Goal: Navigation & Orientation: Find specific page/section

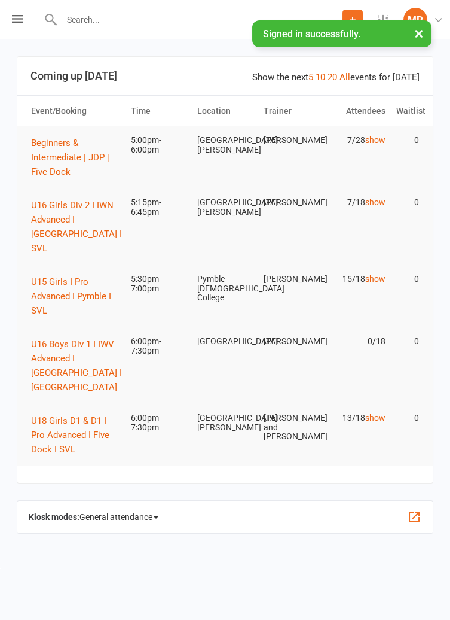
click at [23, 39] on div "Prospect Member Non-attending contact Class / event Appointment Task Add Settin…" at bounding box center [225, 19] width 450 height 39
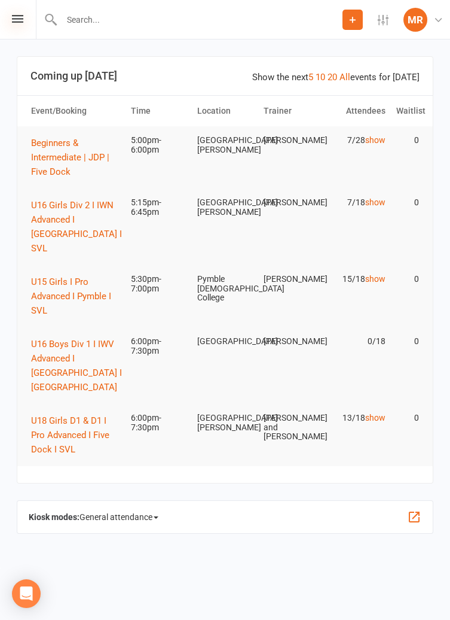
click at [17, 21] on icon at bounding box center [17, 19] width 11 height 8
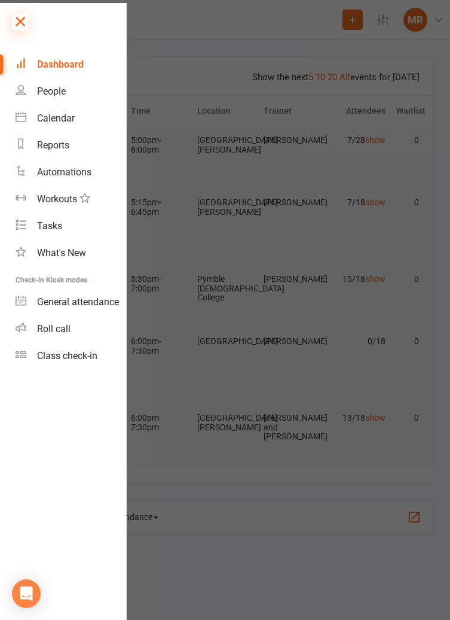
click at [14, 20] on icon at bounding box center [20, 21] width 17 height 17
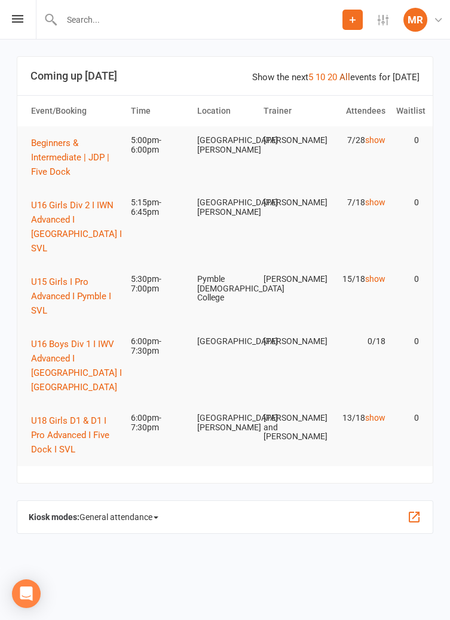
click at [351, 72] on link "All" at bounding box center [345, 77] width 11 height 11
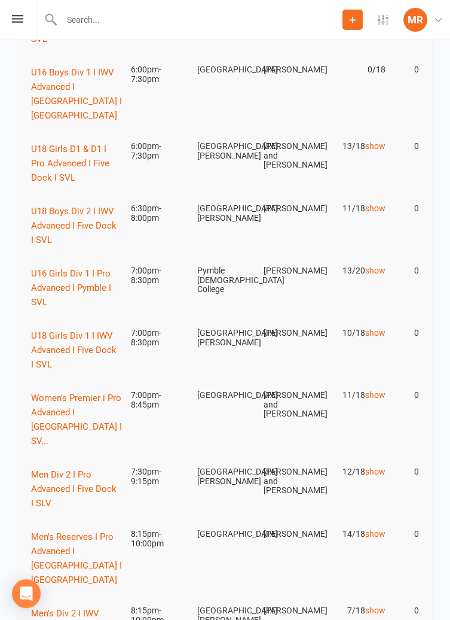
scroll to position [273, 0]
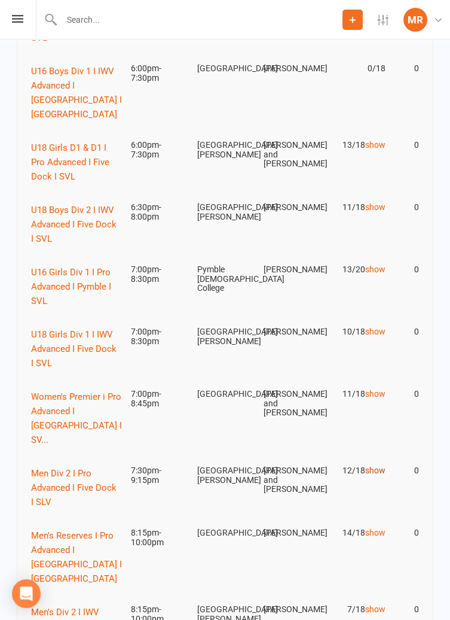
click at [380, 465] on link "show" at bounding box center [375, 470] width 20 height 10
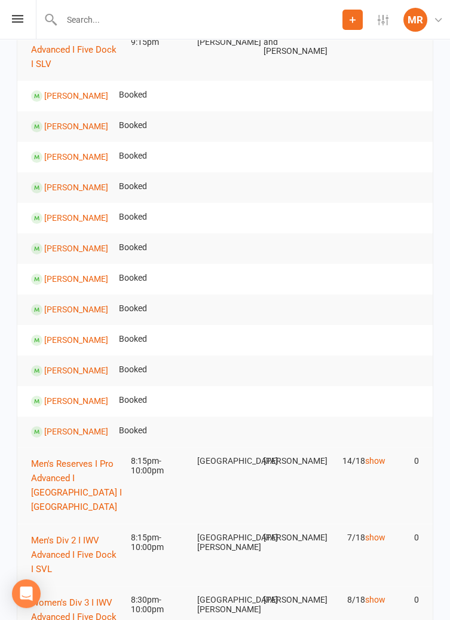
scroll to position [726, 0]
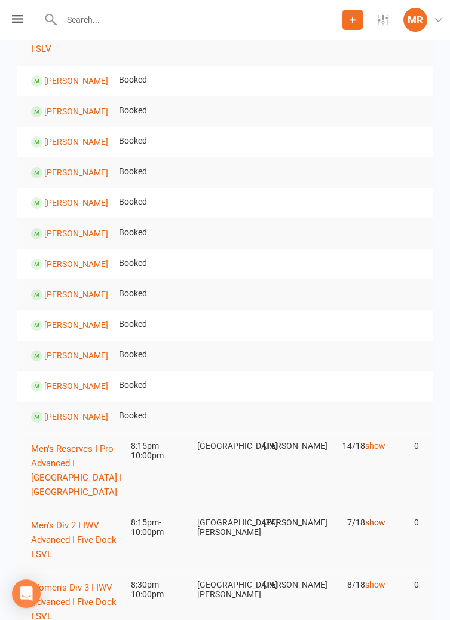
click at [383, 517] on link "show" at bounding box center [375, 522] width 20 height 10
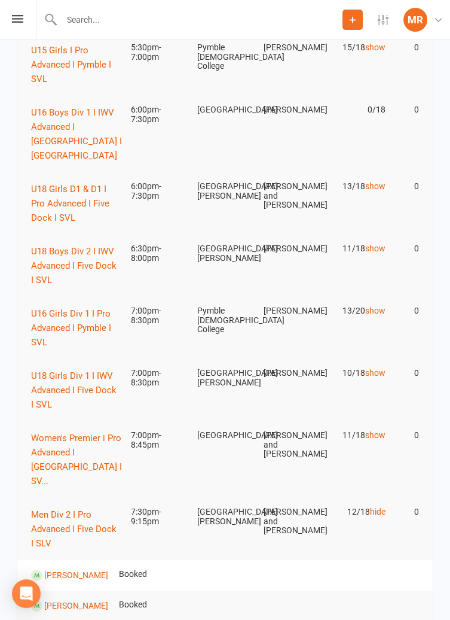
scroll to position [0, 0]
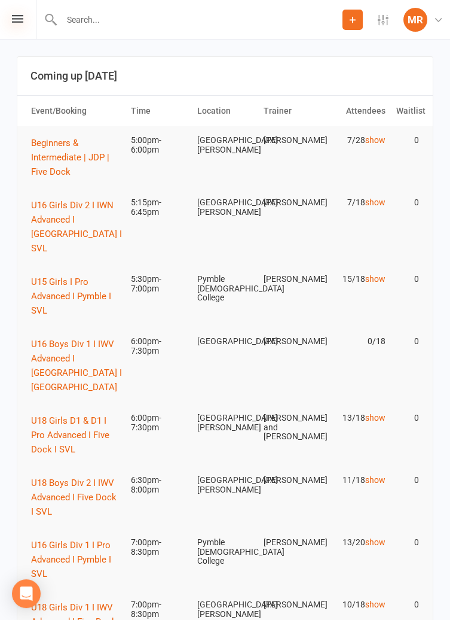
click at [16, 19] on icon at bounding box center [17, 19] width 11 height 8
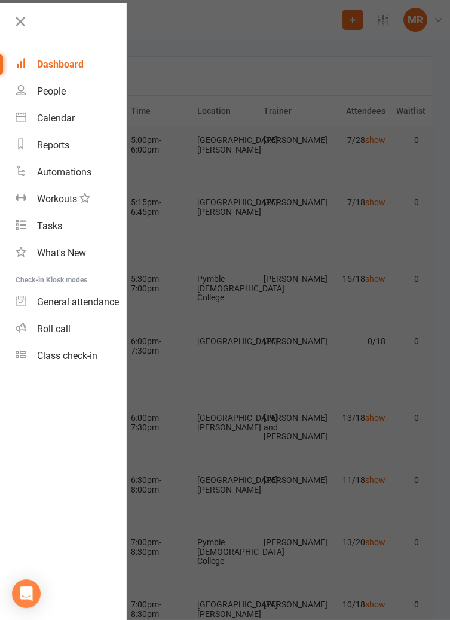
click at [395, 324] on div at bounding box center [225, 310] width 450 height 620
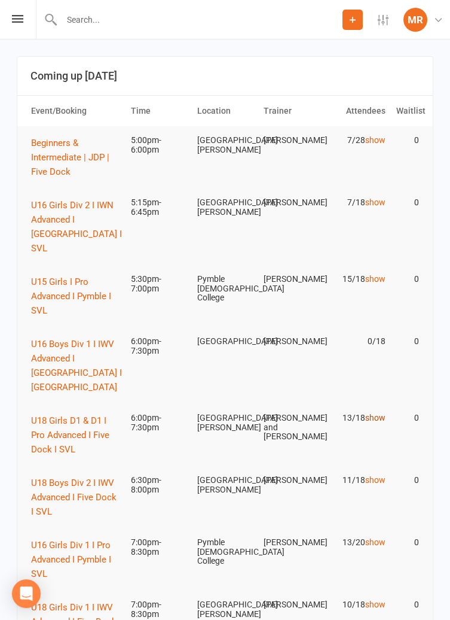
click at [380, 413] on link "show" at bounding box center [375, 418] width 20 height 10
